Goal: Find contact information: Find contact information

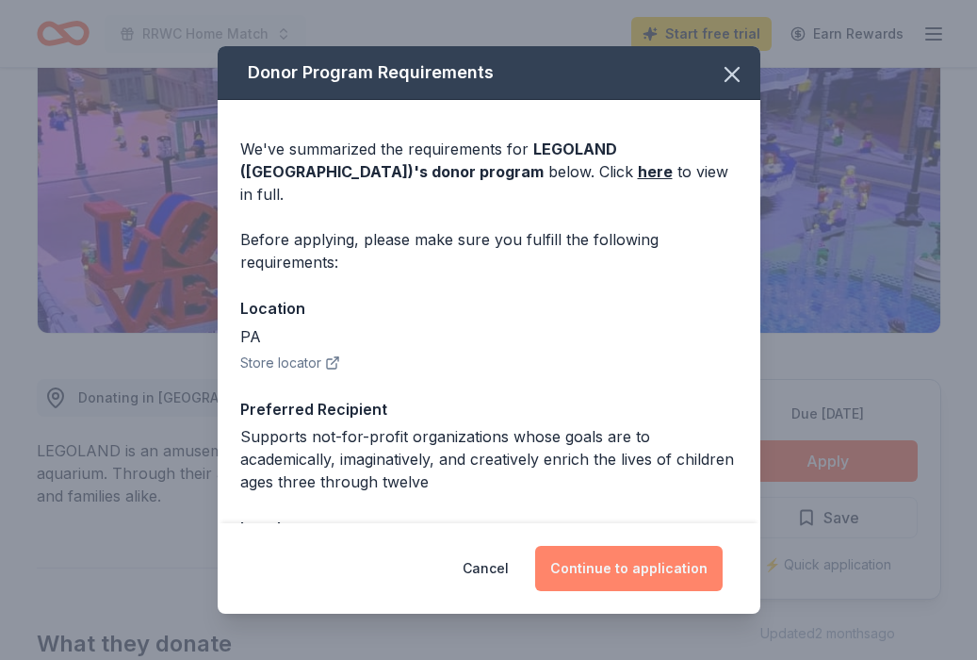
click at [668, 578] on button "Continue to application" at bounding box center [629, 568] width 188 height 45
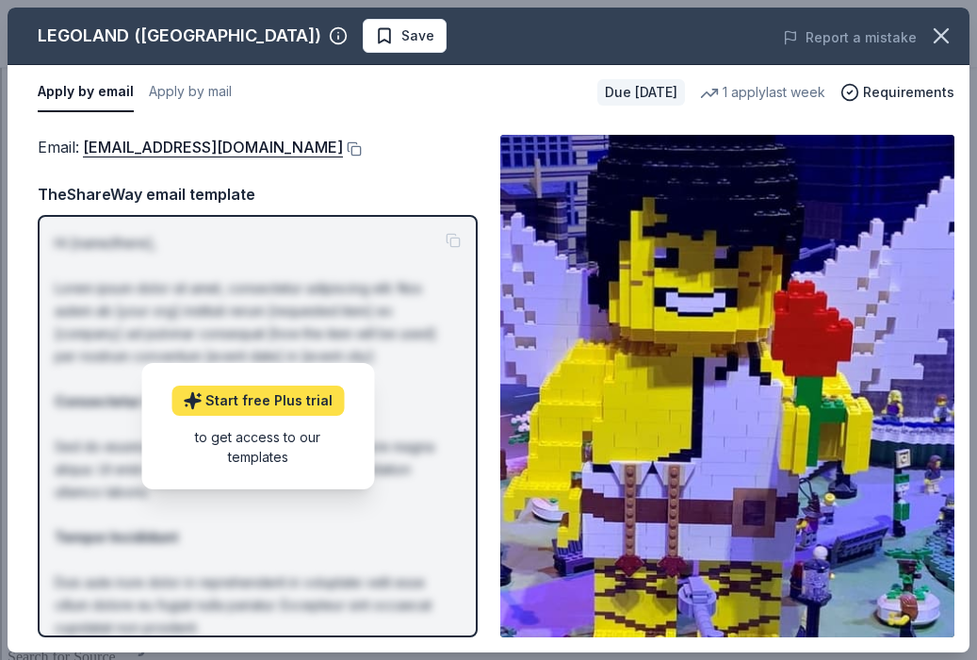
click at [282, 400] on link "Start free Plus trial" at bounding box center [258, 400] width 172 height 30
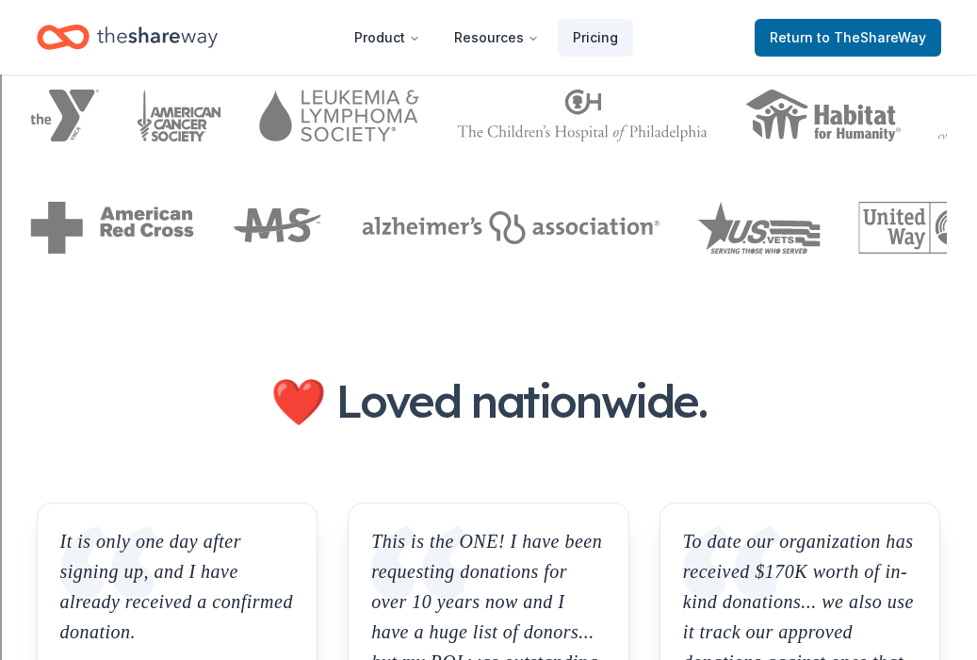
scroll to position [1895, 0]
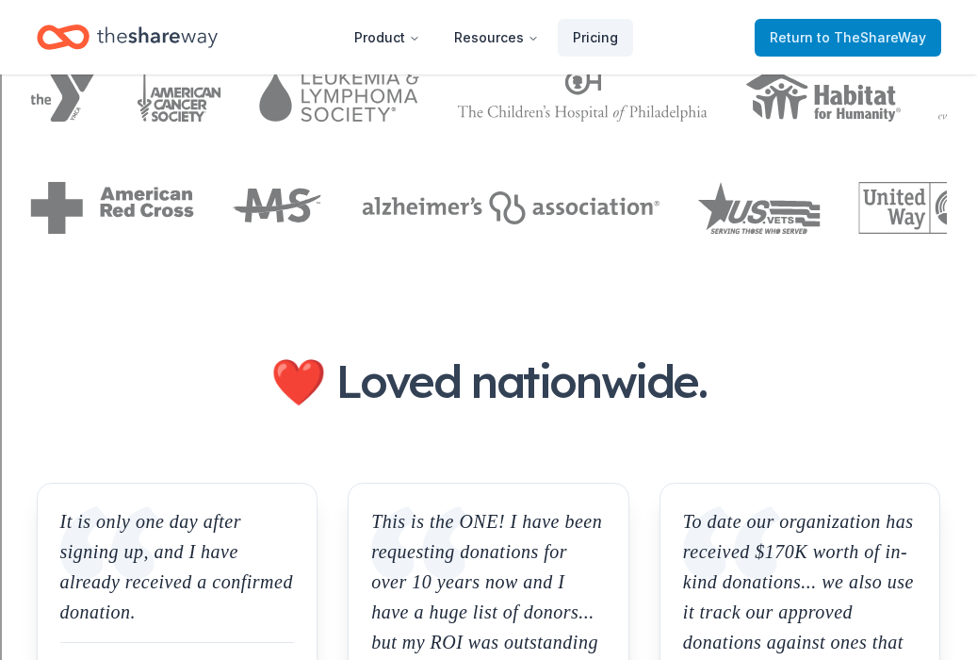
click at [902, 29] on span "to TheShareWay" at bounding box center [871, 37] width 109 height 16
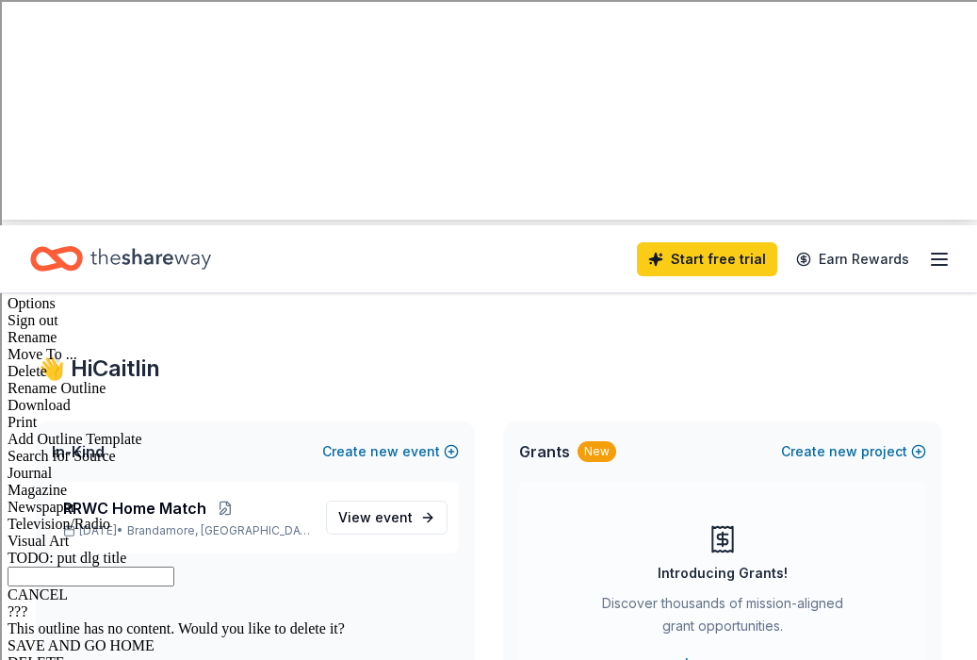
scroll to position [442, 0]
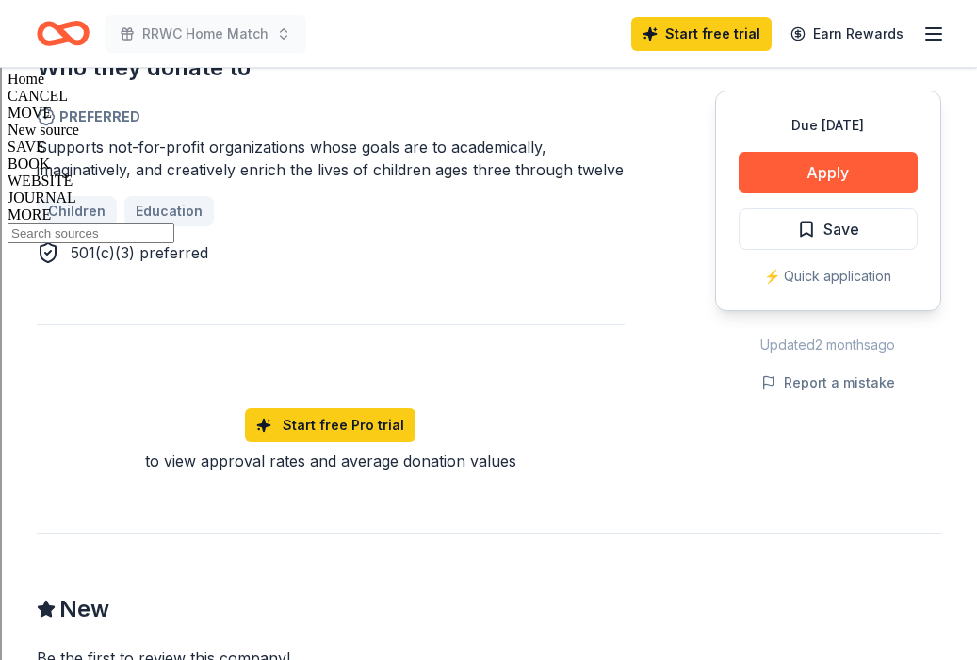
scroll to position [1068, 0]
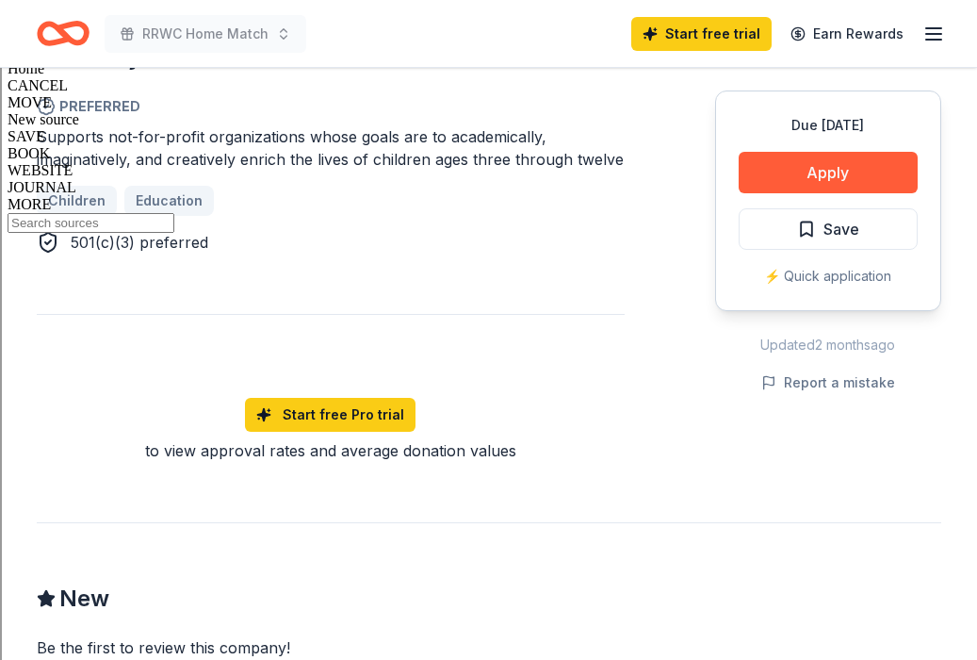
click at [97, 107] on span "Preferred" at bounding box center [331, 106] width 588 height 23
click at [862, 176] on button "Apply" at bounding box center [828, 172] width 179 height 41
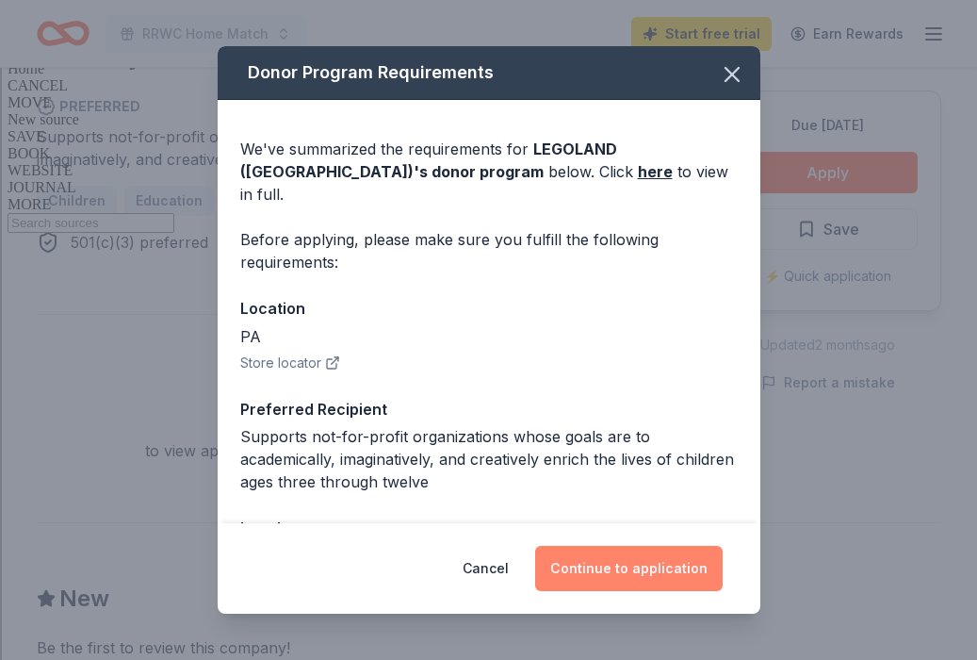
click at [624, 562] on button "Continue to application" at bounding box center [629, 568] width 188 height 45
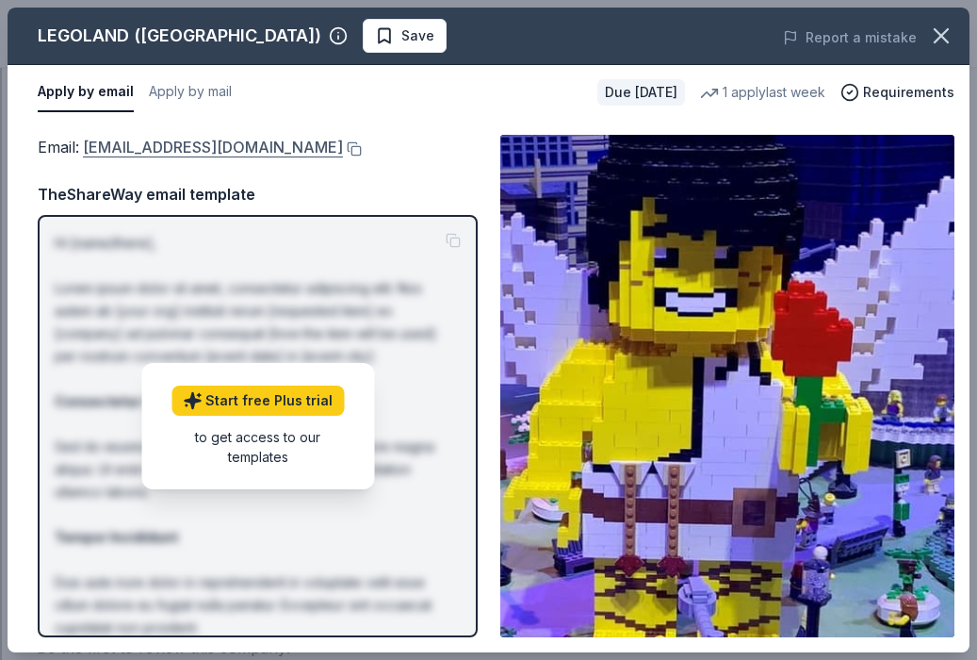
click at [221, 151] on link "[EMAIL_ADDRESS][DOMAIN_NAME]" at bounding box center [213, 147] width 260 height 25
